Goal: Task Accomplishment & Management: Use online tool/utility

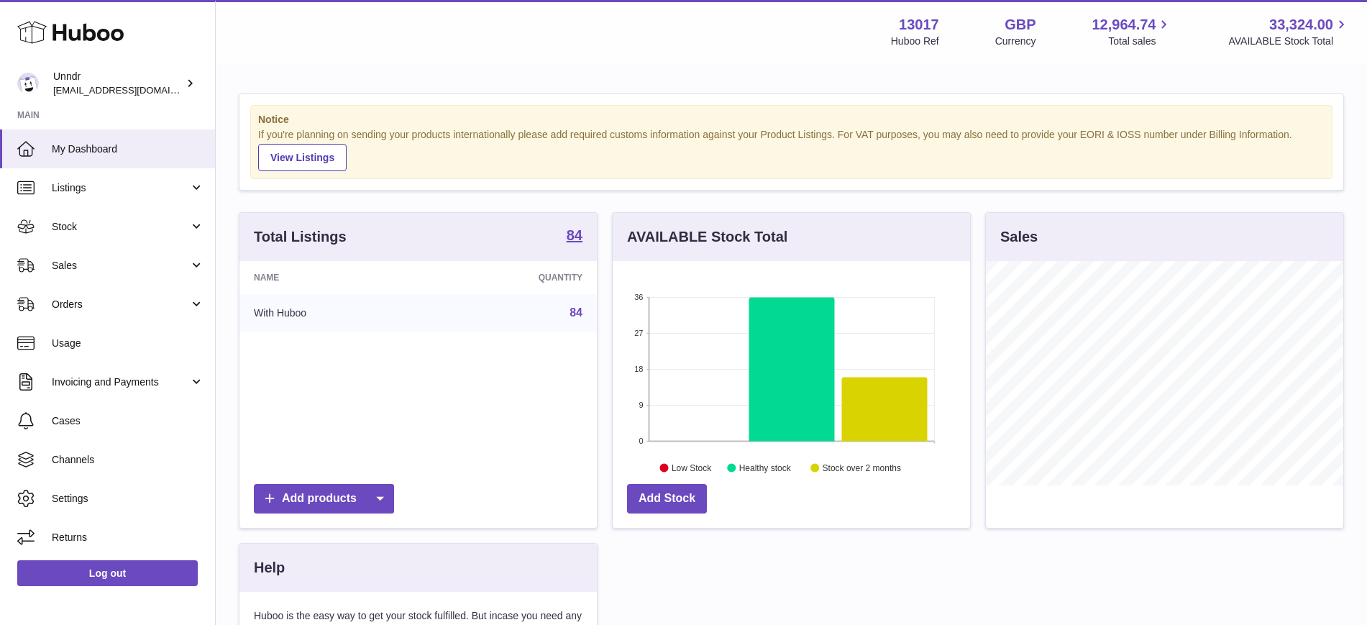
scroll to position [224, 358]
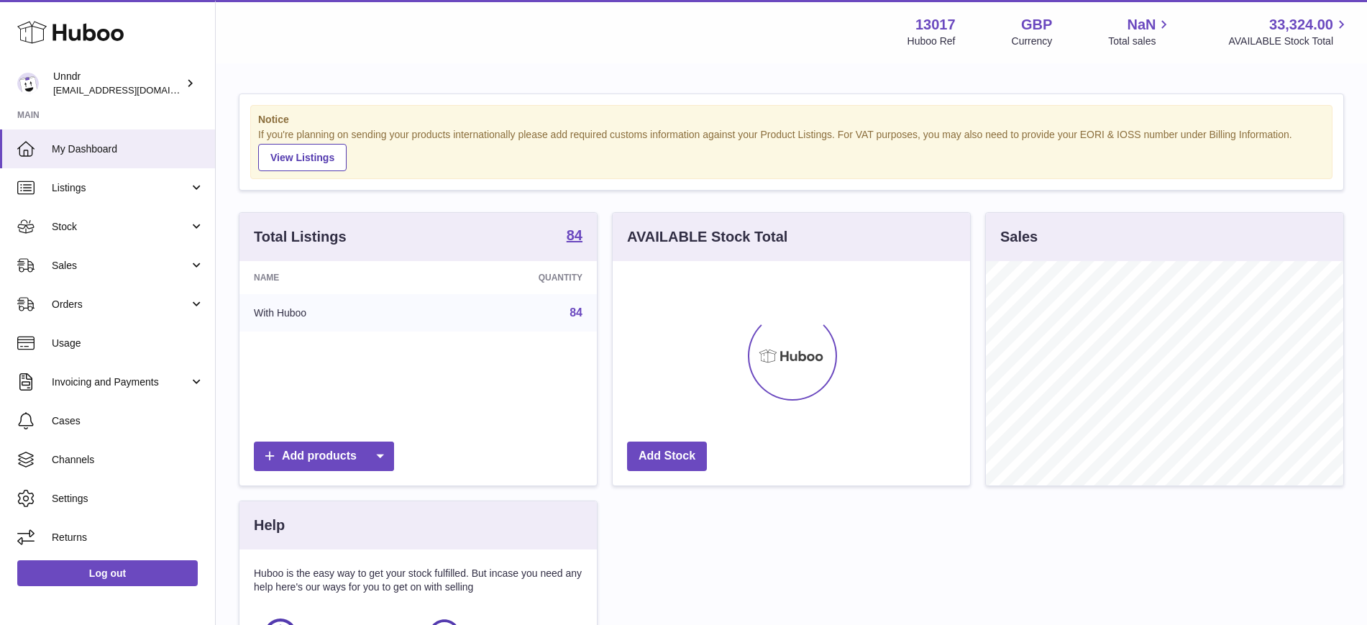
scroll to position [224, 358]
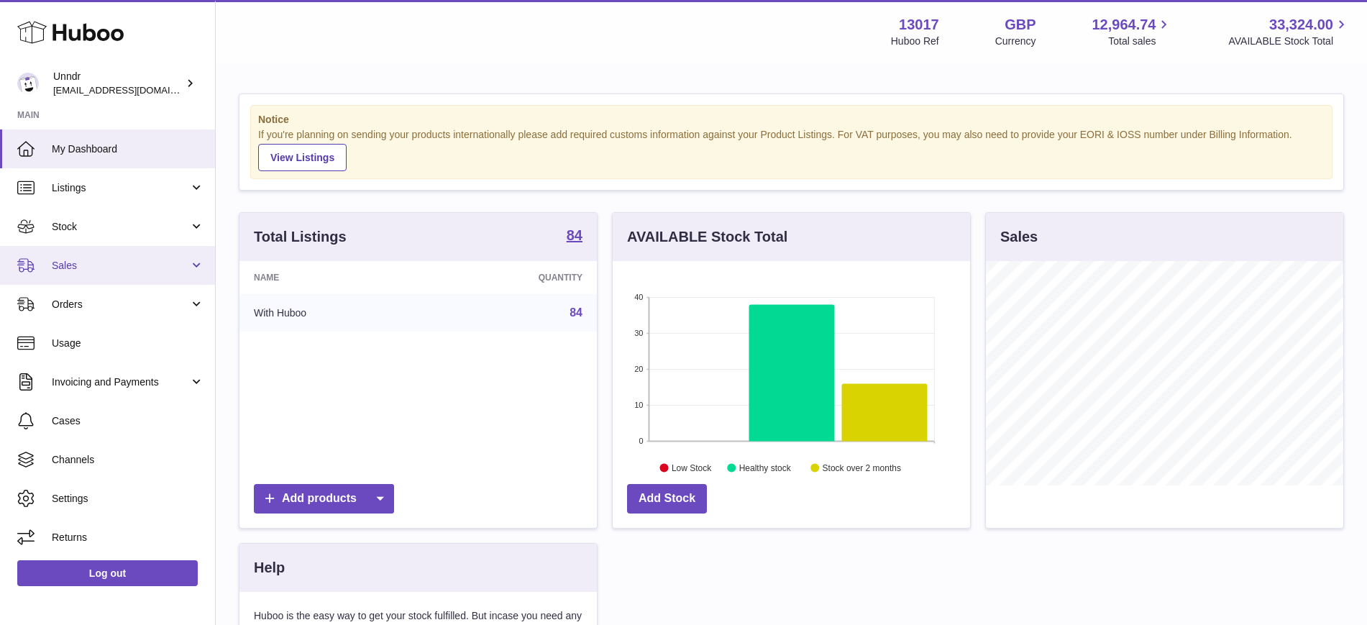
click at [103, 270] on span "Sales" at bounding box center [120, 266] width 137 height 14
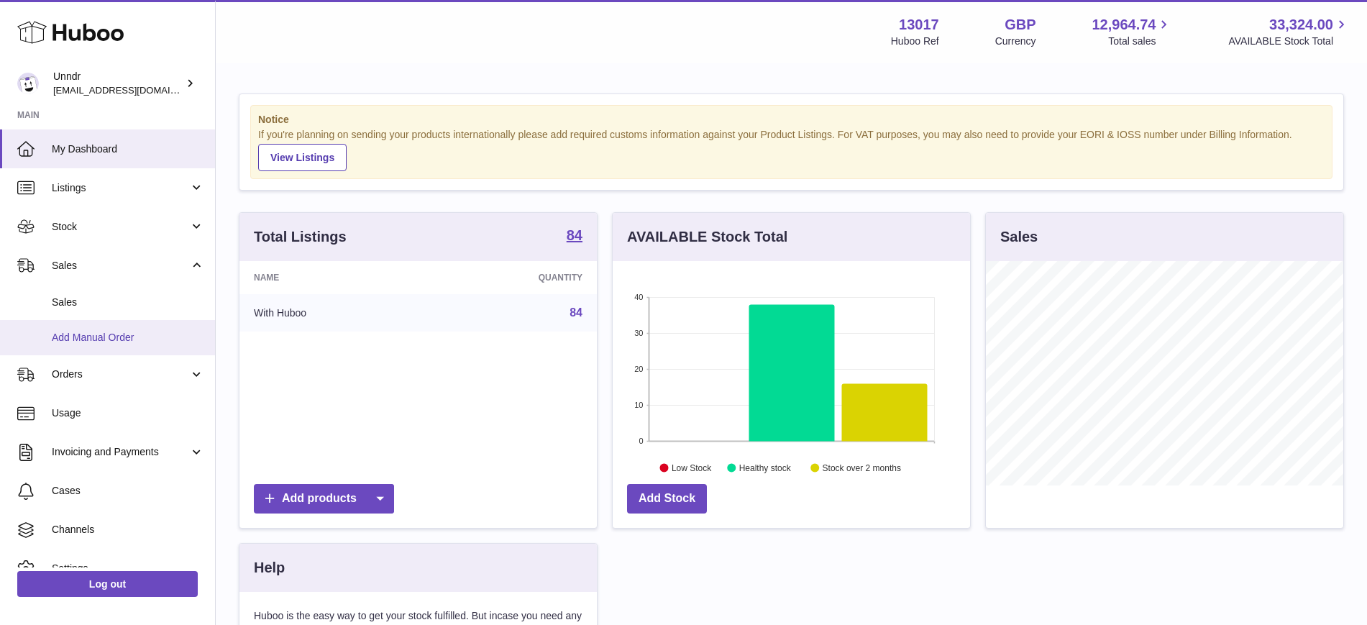
click at [95, 338] on span "Add Manual Order" at bounding box center [128, 338] width 153 height 14
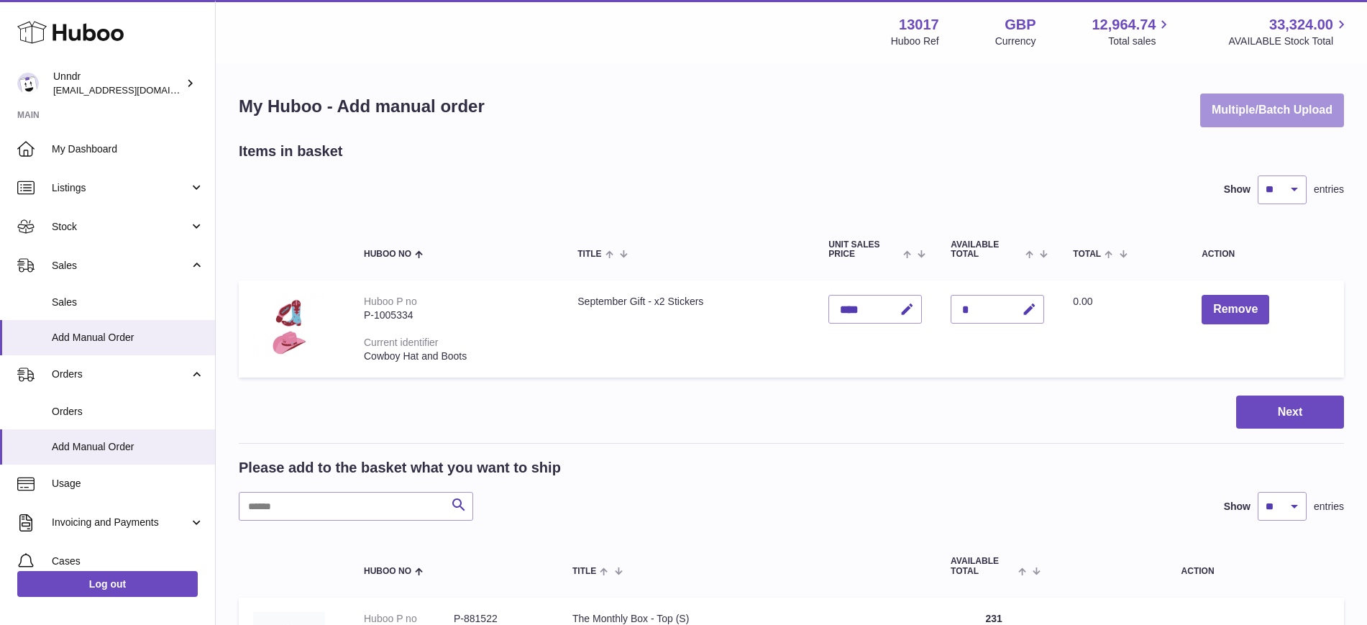
click at [1221, 95] on button "Multiple/Batch Upload" at bounding box center [1273, 111] width 144 height 34
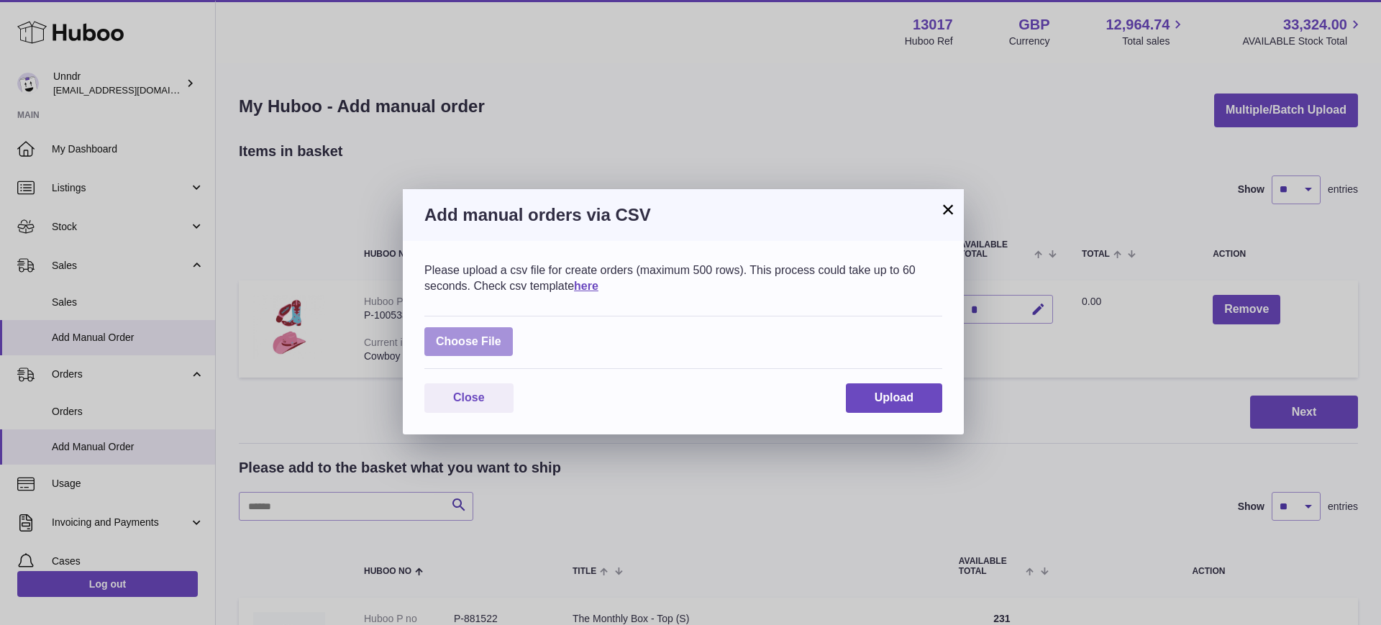
click at [449, 346] on label at bounding box center [468, 341] width 88 height 29
click at [501, 335] on input "file" at bounding box center [501, 334] width 1 height 1
type input "**********"
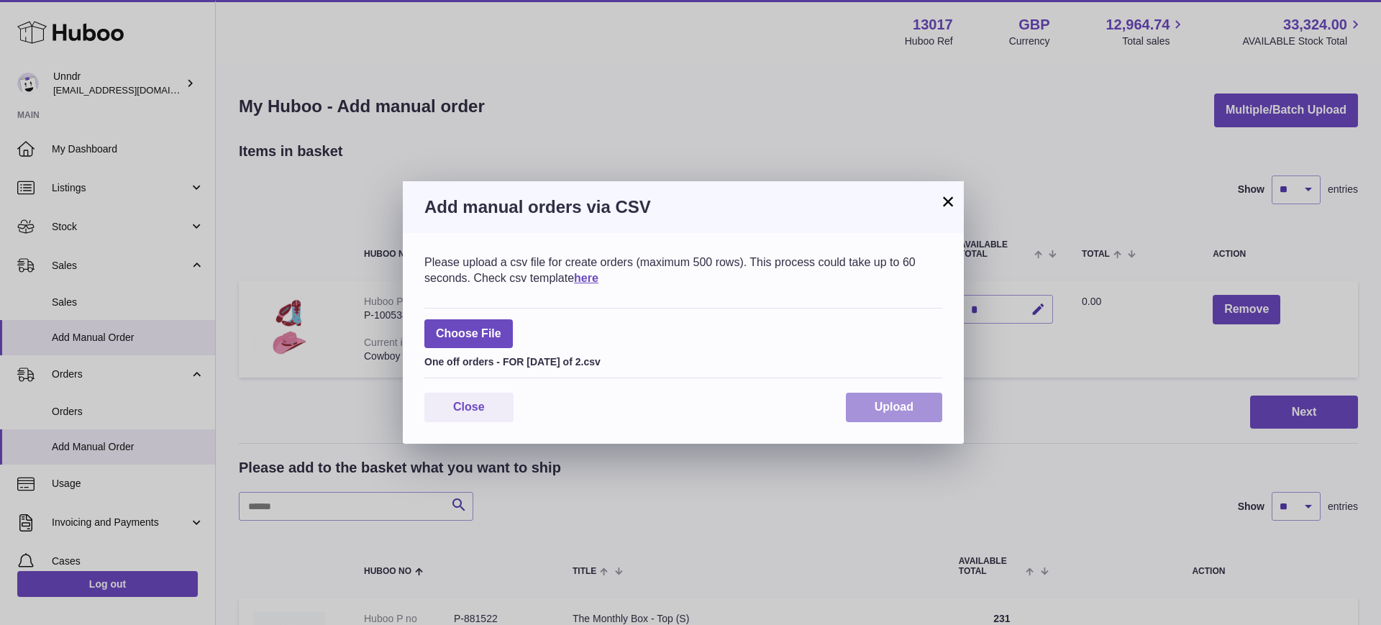
click at [880, 401] on span "Upload" at bounding box center [894, 407] width 39 height 12
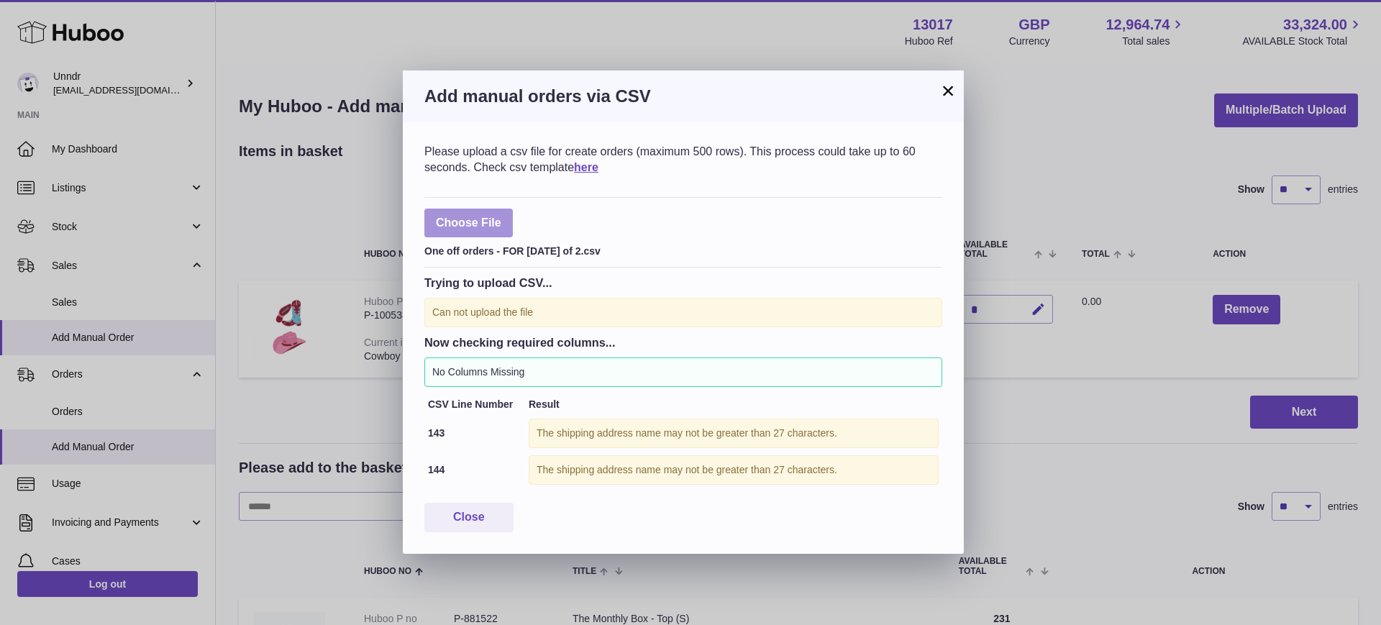
click at [501, 210] on label at bounding box center [468, 223] width 88 height 29
click at [501, 216] on input "file" at bounding box center [501, 216] width 1 height 1
type input "**********"
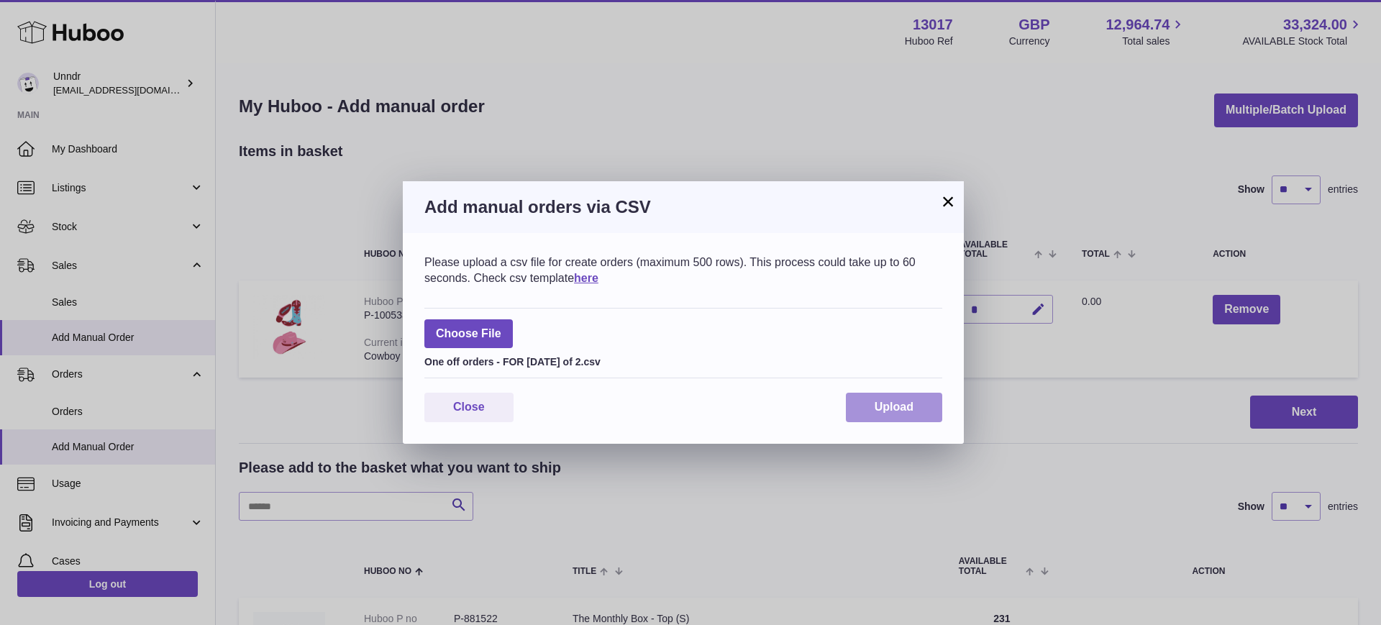
click at [868, 409] on button "Upload" at bounding box center [894, 407] width 96 height 29
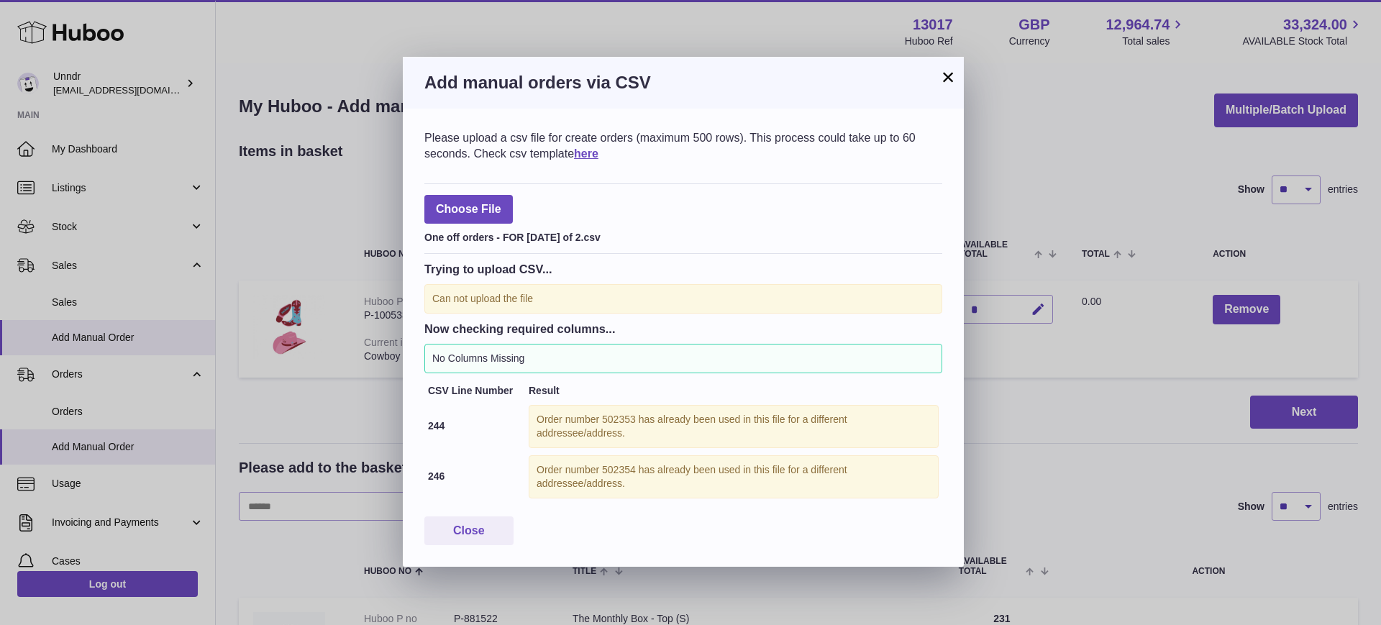
drag, startPoint x: 947, startPoint y: 74, endPoint x: 856, endPoint y: -147, distance: 239.7
click at [856, 0] on html ".st0{fill:#141414;}" at bounding box center [690, 312] width 1381 height 625
click at [1139, 557] on div "× Add manual orders via CSV Please upload a csv file for create orders (maximum…" at bounding box center [690, 312] width 1381 height 625
click at [483, 211] on label at bounding box center [468, 209] width 88 height 29
click at [501, 203] on input "file" at bounding box center [501, 202] width 1 height 1
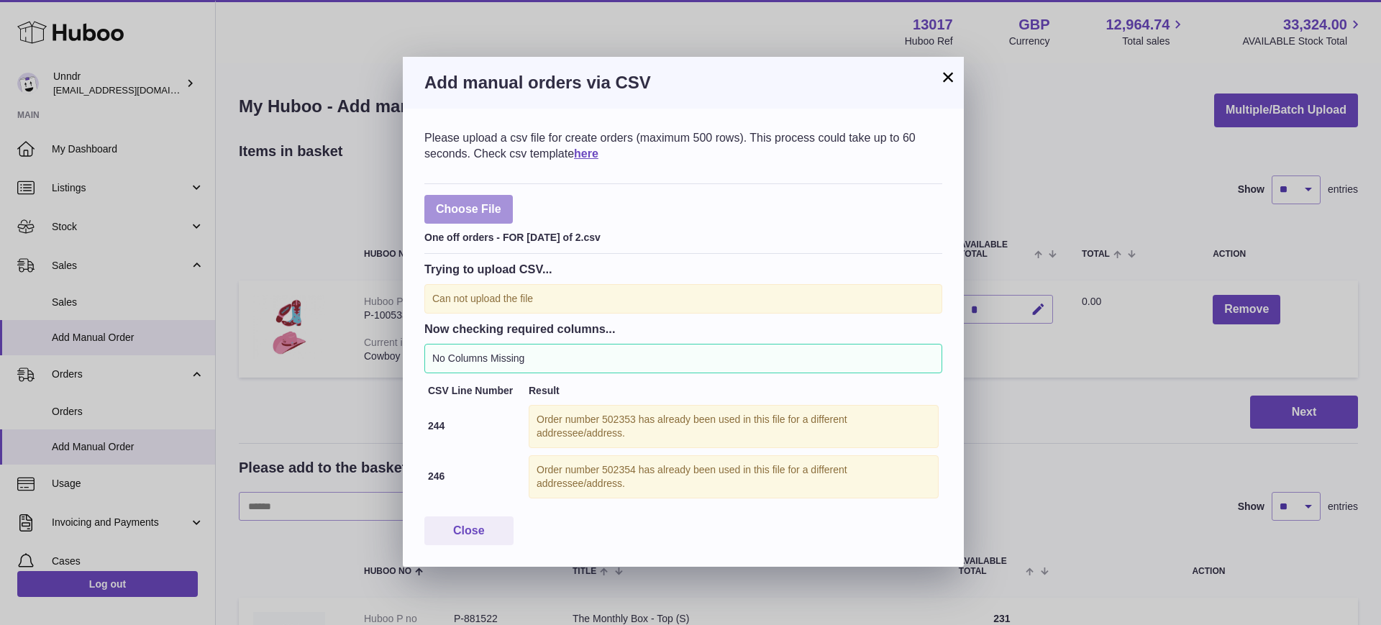
type input "**********"
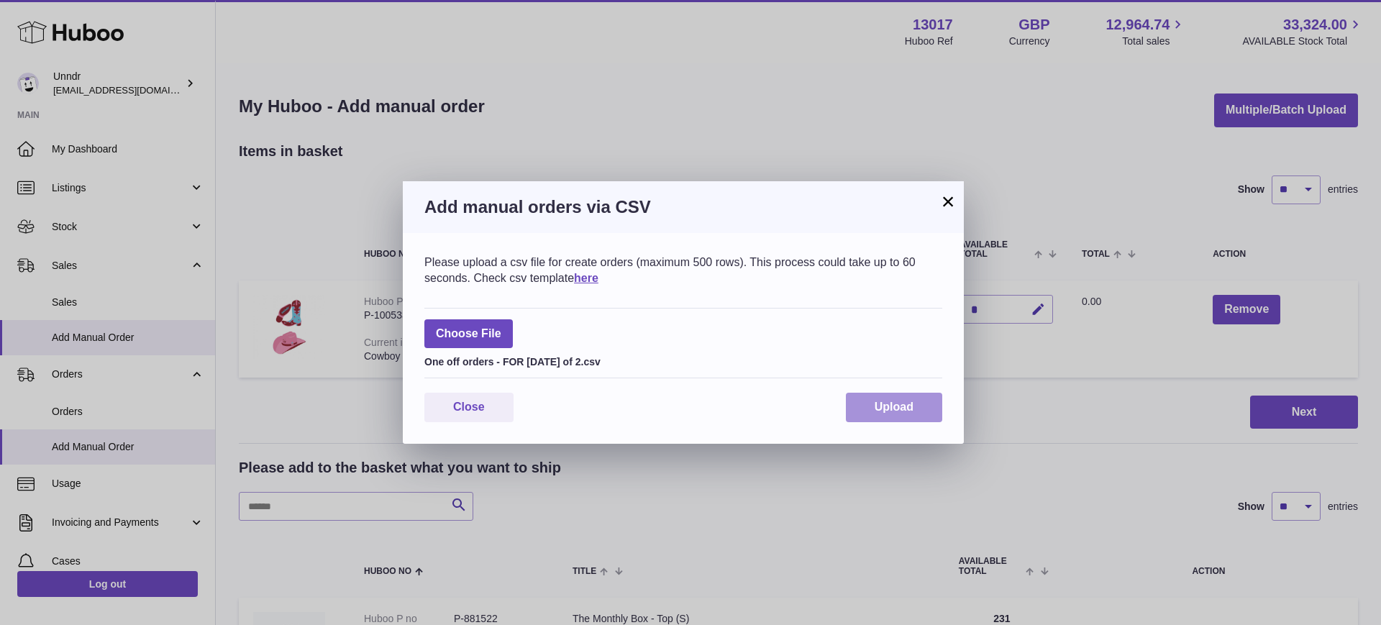
click at [893, 408] on span "Upload" at bounding box center [894, 407] width 39 height 12
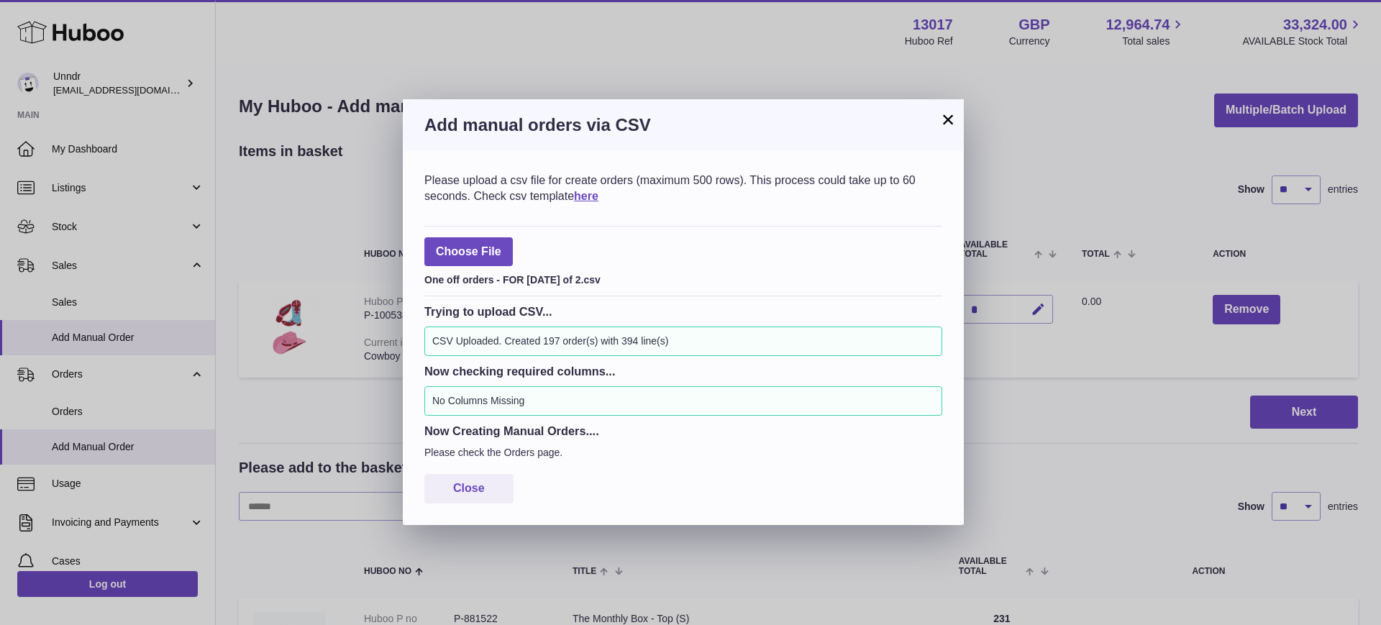
click at [943, 116] on button "×" at bounding box center [947, 119] width 17 height 17
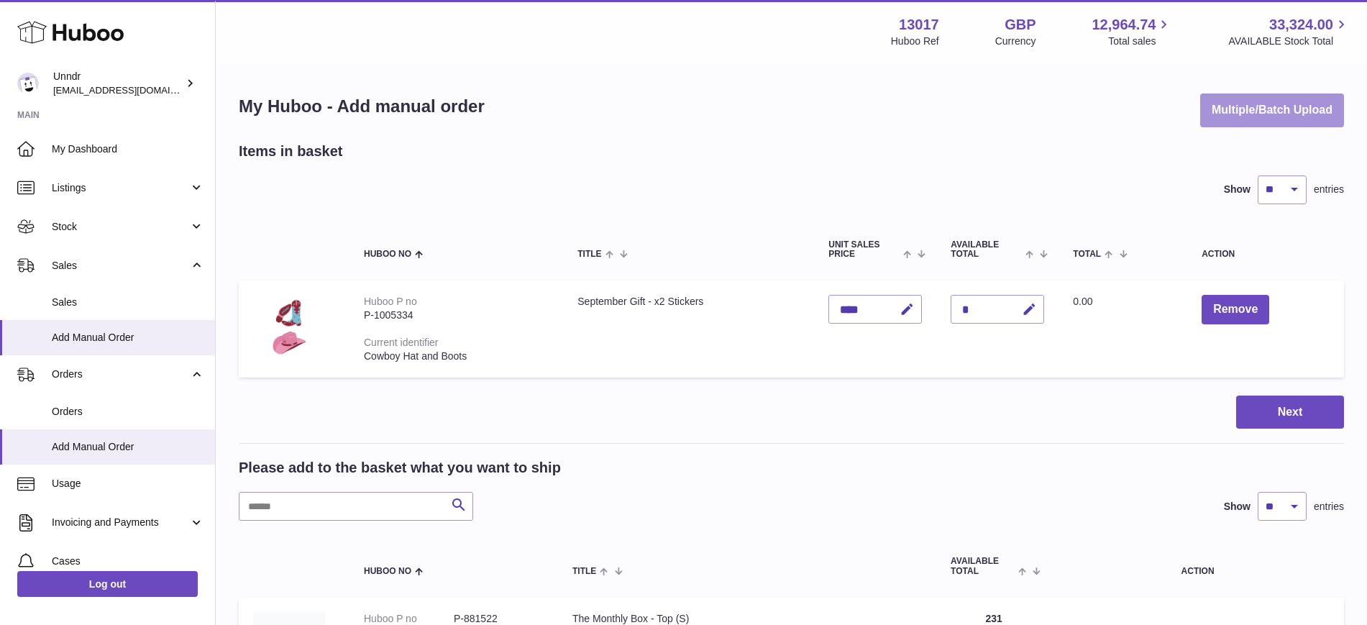
click at [1252, 106] on button "Multiple/Batch Upload" at bounding box center [1273, 111] width 144 height 34
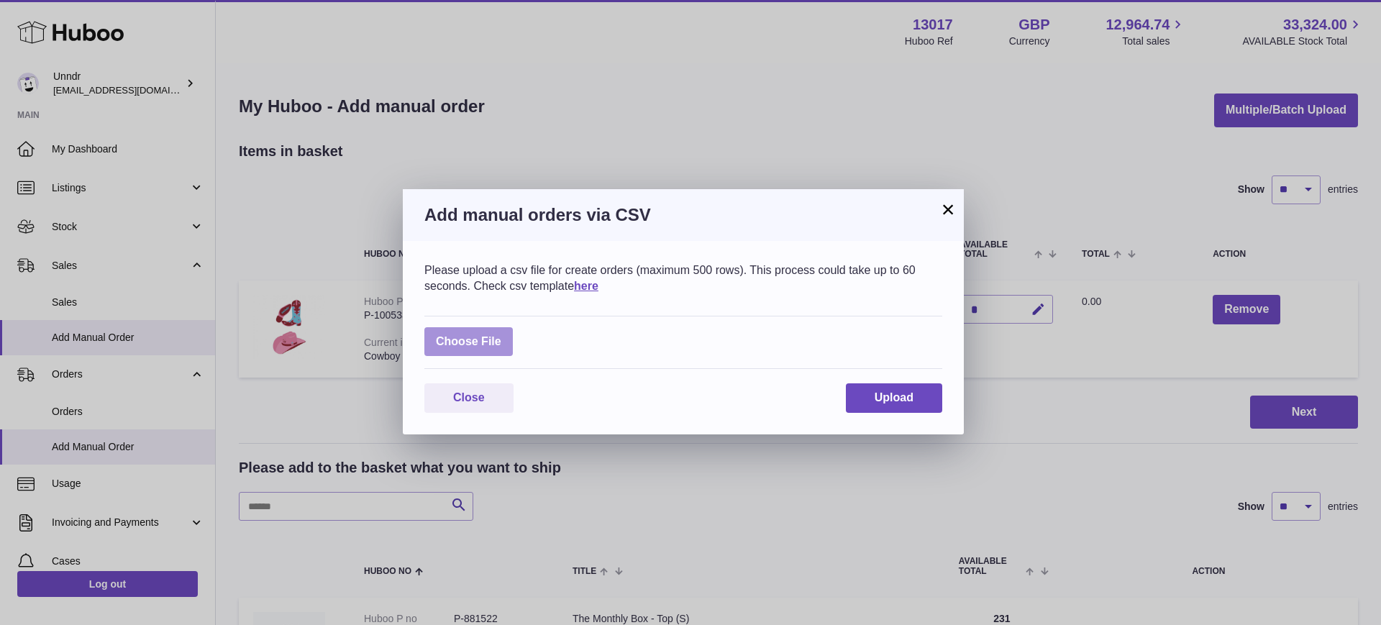
click at [463, 332] on label at bounding box center [468, 341] width 88 height 29
click at [501, 334] on input "file" at bounding box center [501, 334] width 1 height 1
type input "**********"
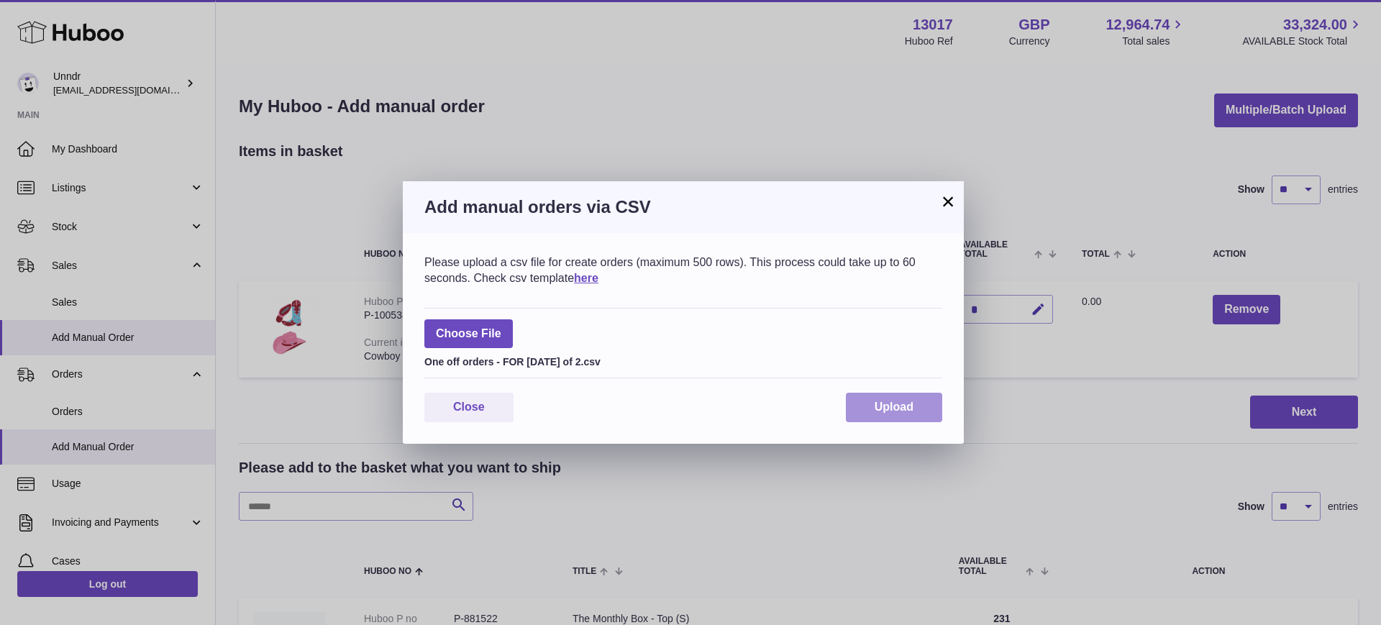
click at [909, 404] on span "Upload" at bounding box center [894, 407] width 39 height 12
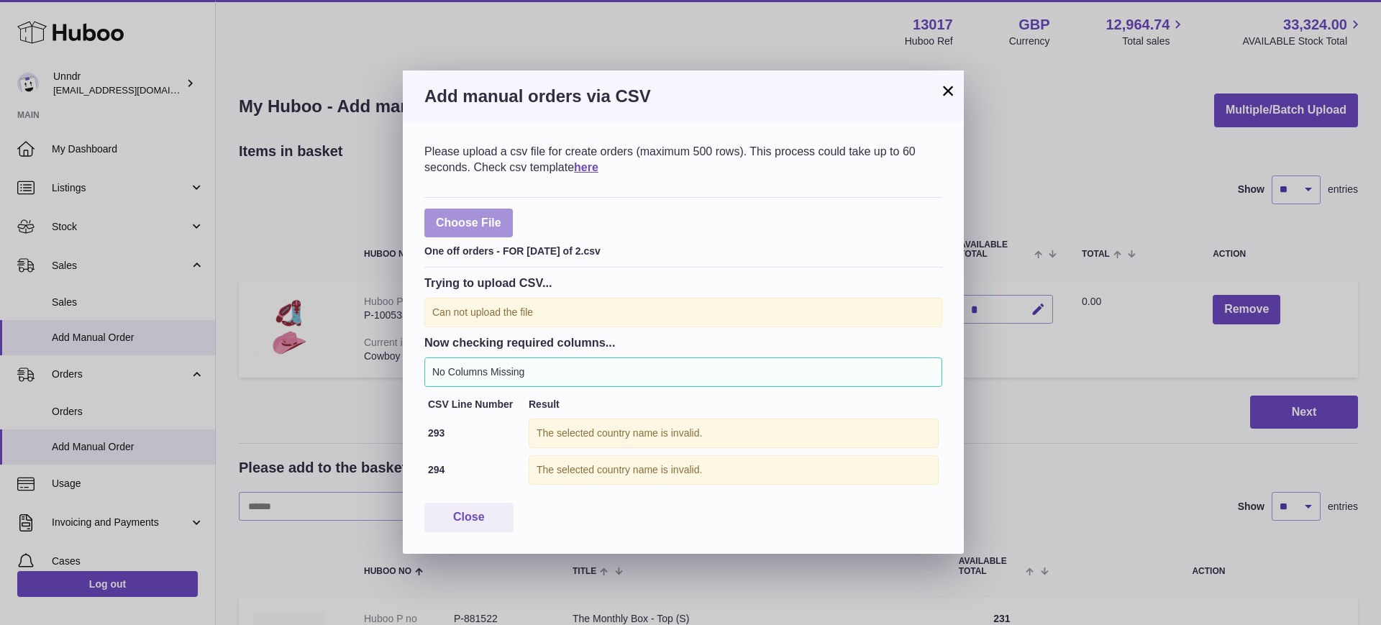
click at [463, 211] on label at bounding box center [468, 223] width 88 height 29
click at [501, 216] on input "file" at bounding box center [501, 216] width 1 height 1
type input "**********"
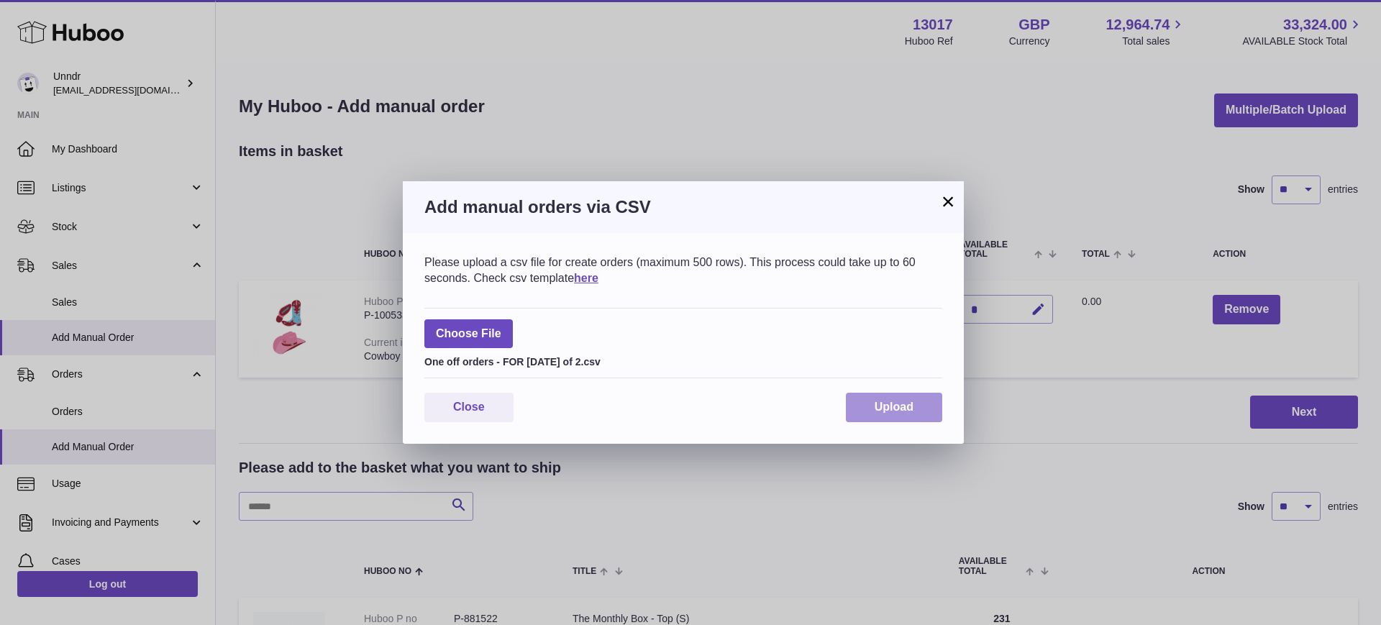
click at [869, 409] on button "Upload" at bounding box center [894, 407] width 96 height 29
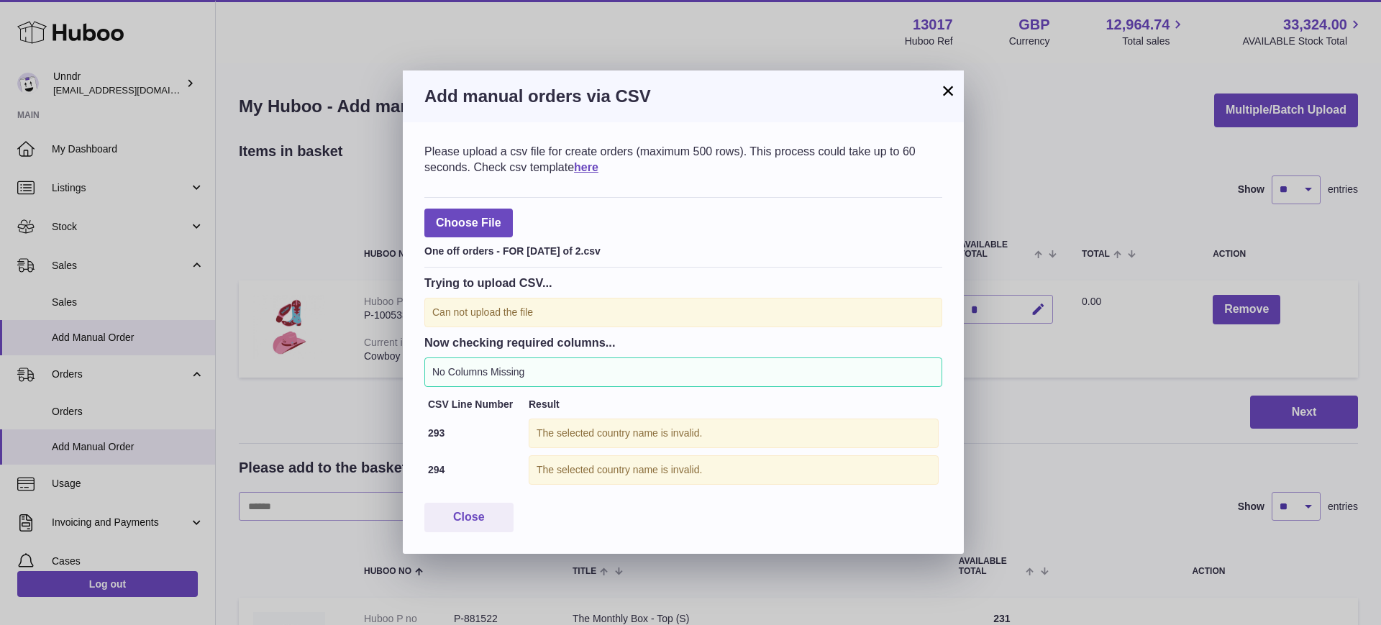
drag, startPoint x: 598, startPoint y: 317, endPoint x: 586, endPoint y: 300, distance: 21.0
drag, startPoint x: 586, startPoint y: 300, endPoint x: 492, endPoint y: 220, distance: 123.0
click at [492, 220] on label at bounding box center [468, 223] width 88 height 29
click at [501, 217] on input "file" at bounding box center [501, 216] width 1 height 1
type input "**********"
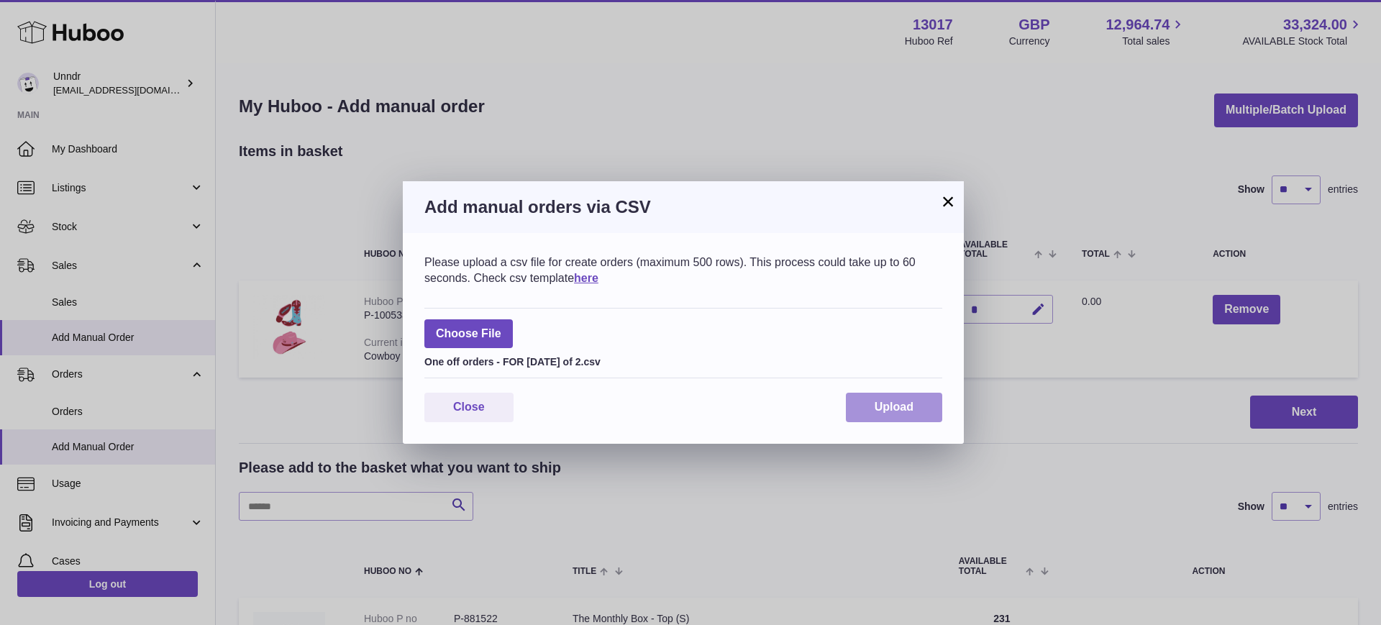
click at [862, 410] on button "Upload" at bounding box center [894, 407] width 96 height 29
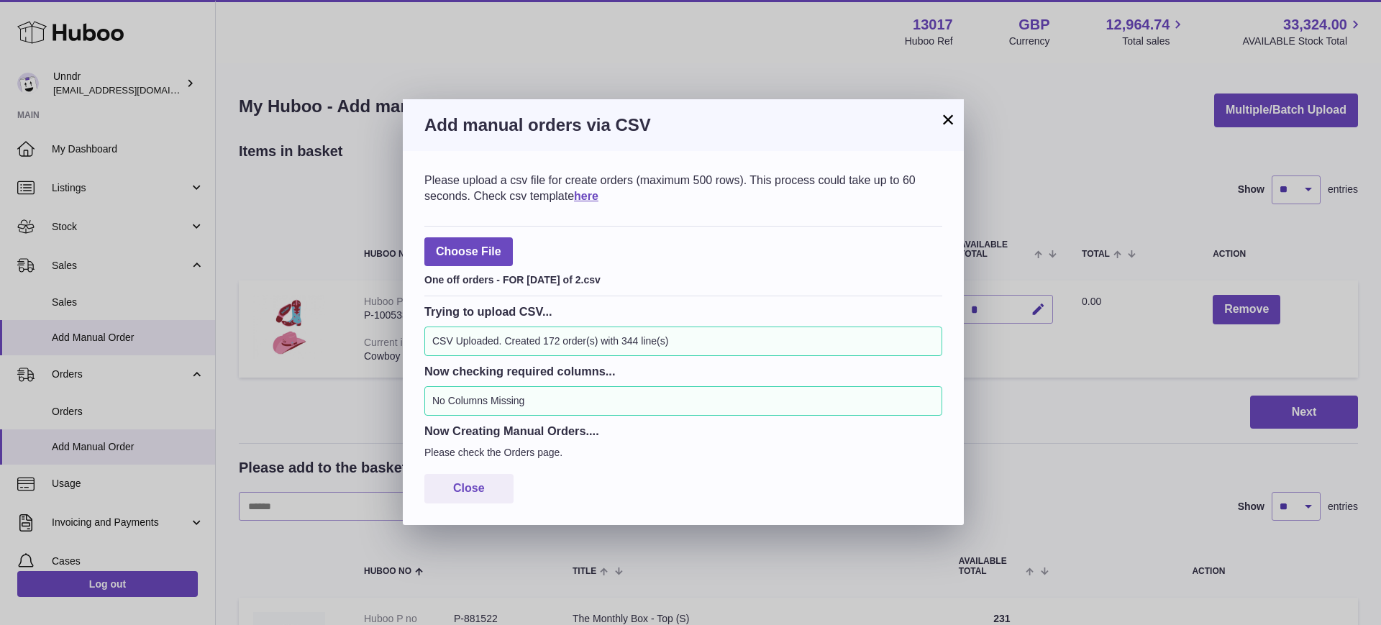
click at [951, 116] on button "×" at bounding box center [947, 119] width 17 height 17
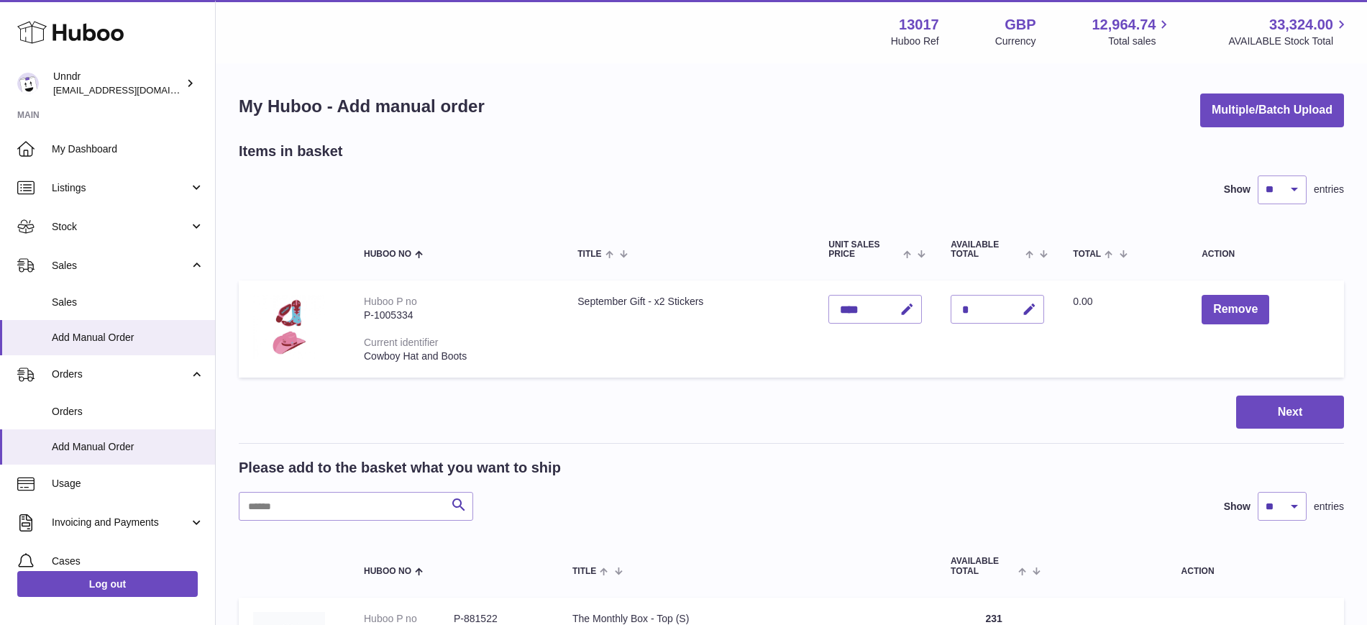
click at [533, 126] on div "My Huboo - Add manual order Multiple/Batch Upload" at bounding box center [792, 111] width 1106 height 34
click at [89, 257] on link "Sales" at bounding box center [107, 265] width 215 height 39
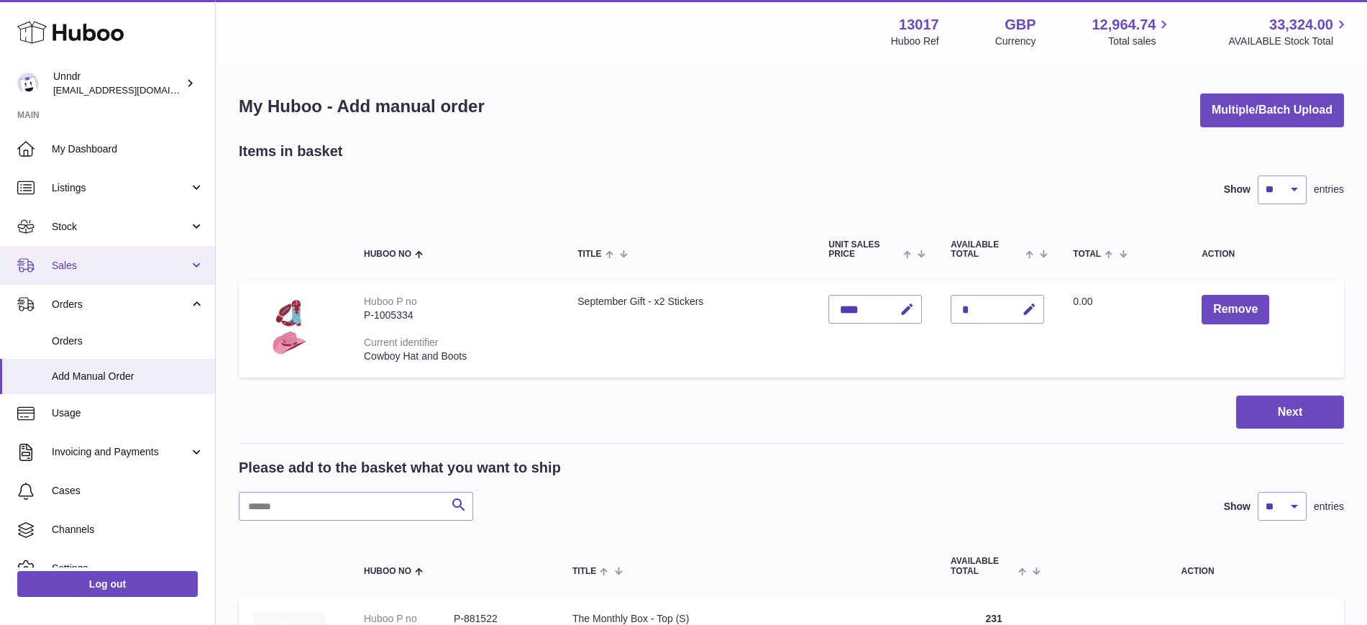
click at [92, 266] on span "Sales" at bounding box center [120, 266] width 137 height 14
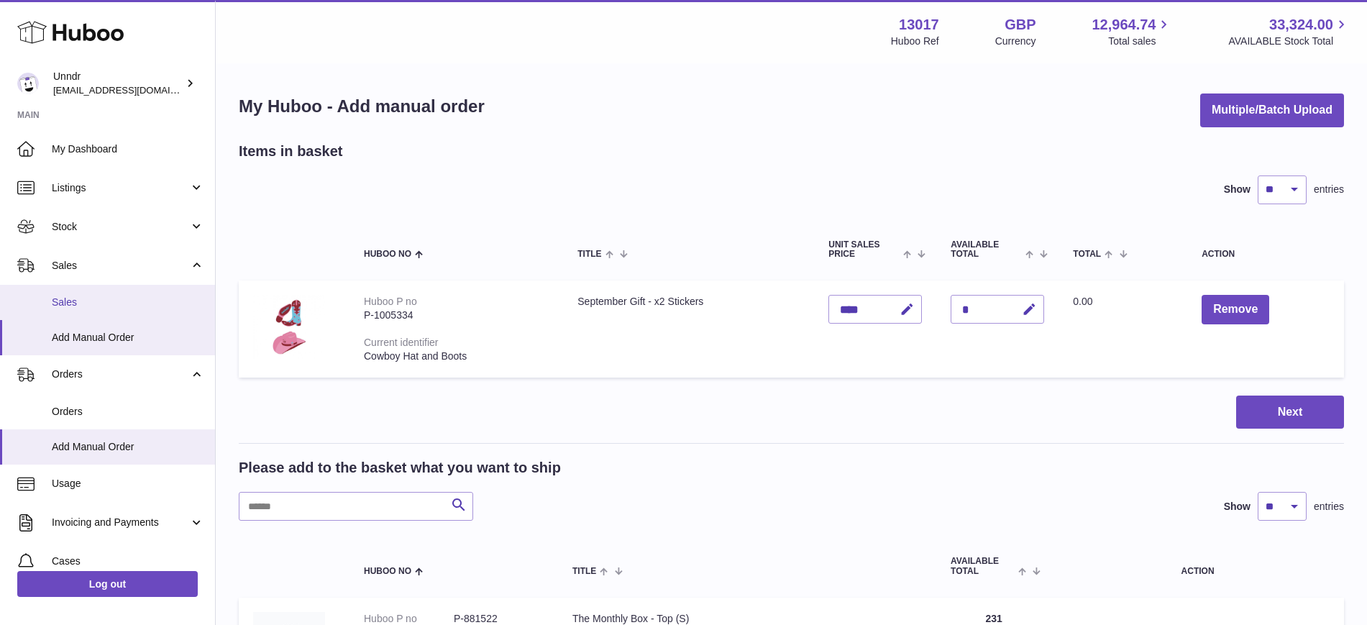
click at [99, 308] on span "Sales" at bounding box center [128, 303] width 153 height 14
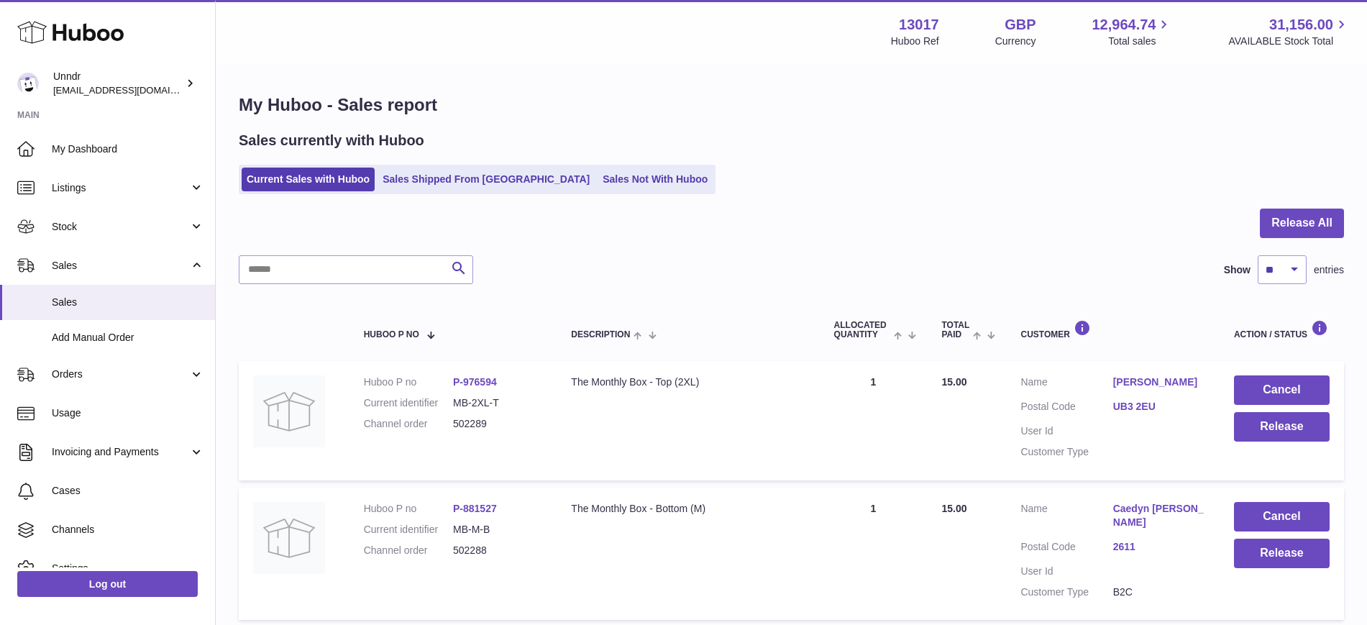
click at [0, 51] on div "Huboo" at bounding box center [107, 33] width 215 height 63
